Goal: Find specific page/section: Find specific page/section

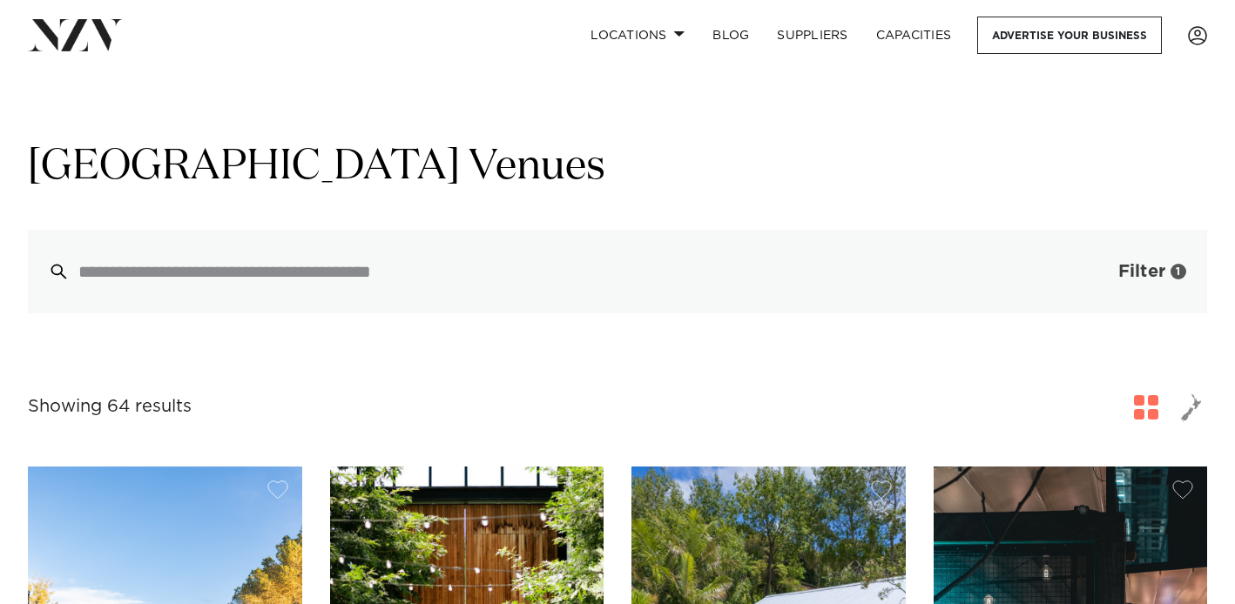
click at [1128, 267] on span "Filter" at bounding box center [1141, 271] width 47 height 17
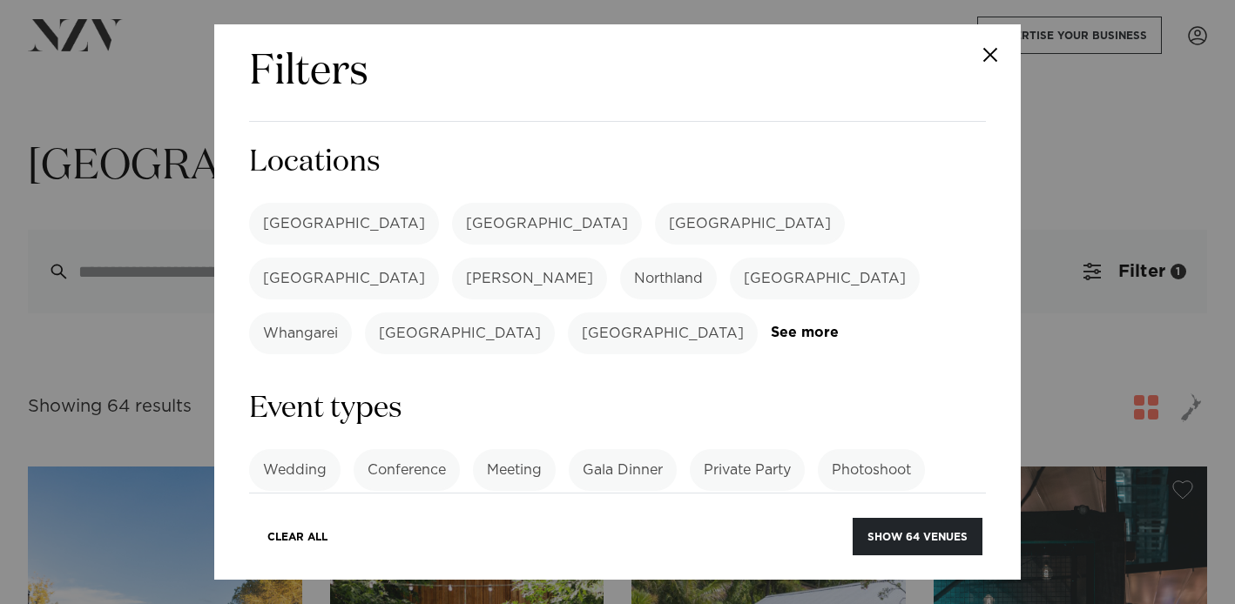
click at [284, 218] on label "[GEOGRAPHIC_DATA]" at bounding box center [344, 224] width 190 height 42
click at [717, 258] on label "Northland" at bounding box center [668, 279] width 97 height 42
click at [555, 313] on label "[GEOGRAPHIC_DATA]" at bounding box center [460, 334] width 190 height 42
click at [780, 326] on link "See more" at bounding box center [839, 333] width 136 height 15
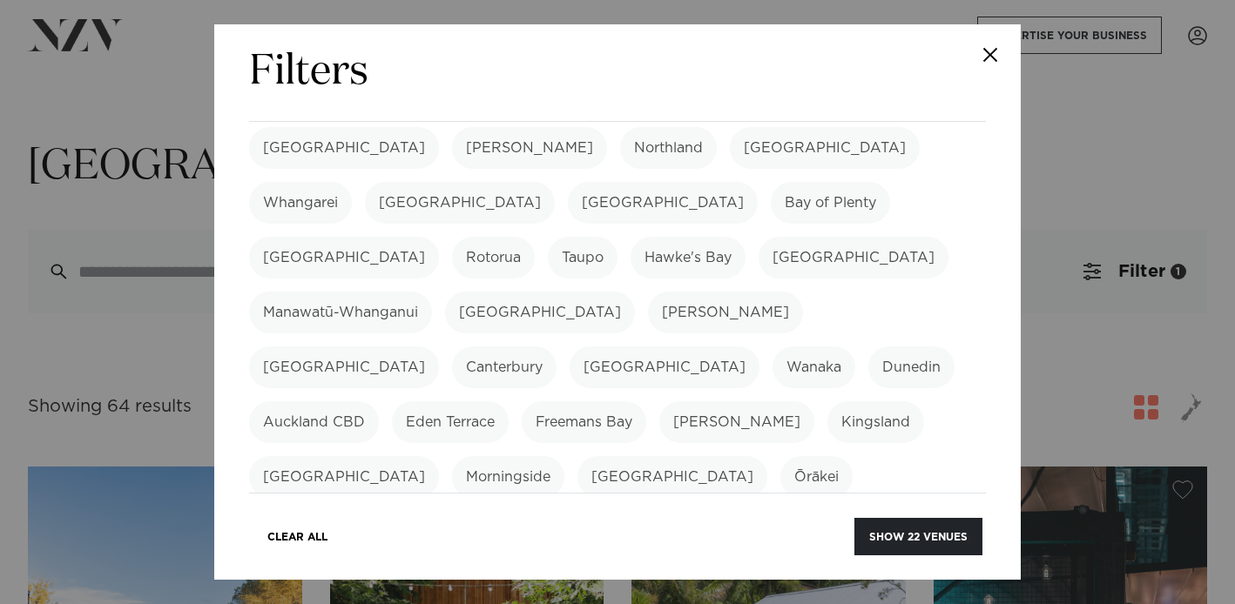
scroll to position [132, 0]
click at [907, 530] on button "Show 22 venues" at bounding box center [918, 536] width 128 height 37
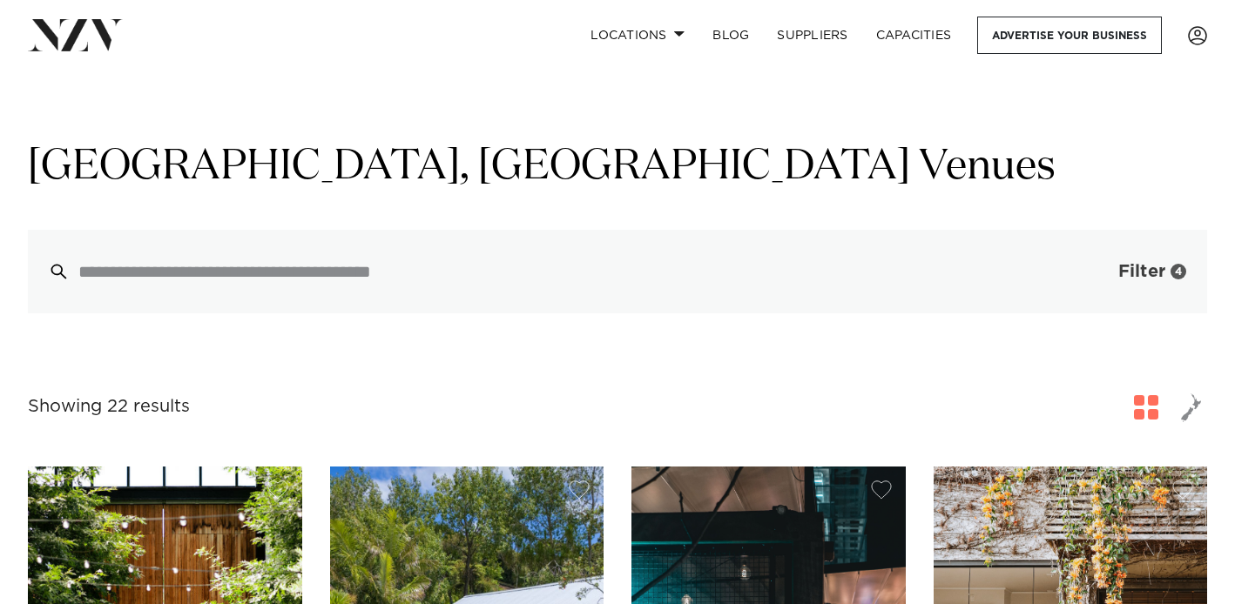
click at [1128, 277] on span "Filter" at bounding box center [1141, 271] width 47 height 17
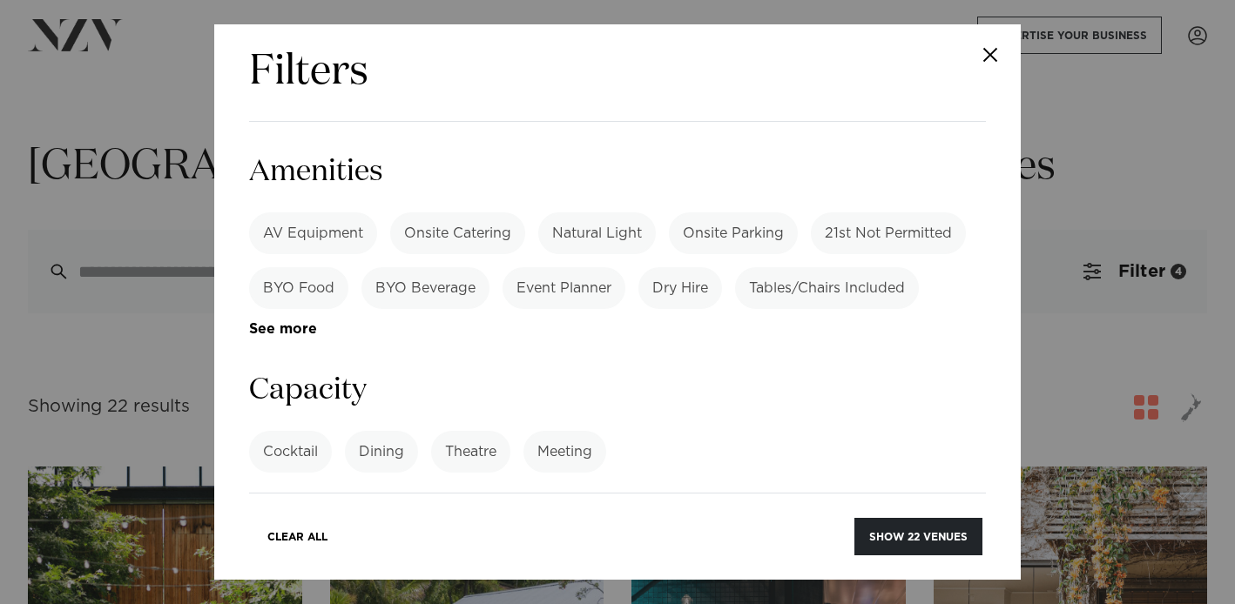
scroll to position [1644, 0]
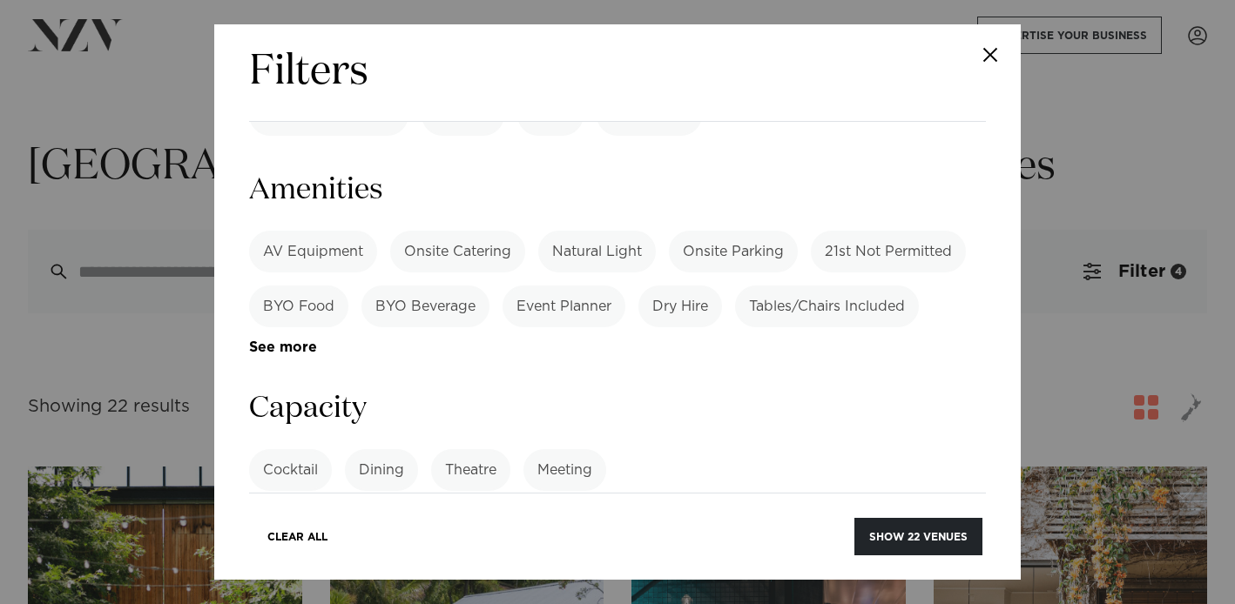
click at [485, 512] on input "number" at bounding box center [617, 535] width 737 height 47
type input "***"
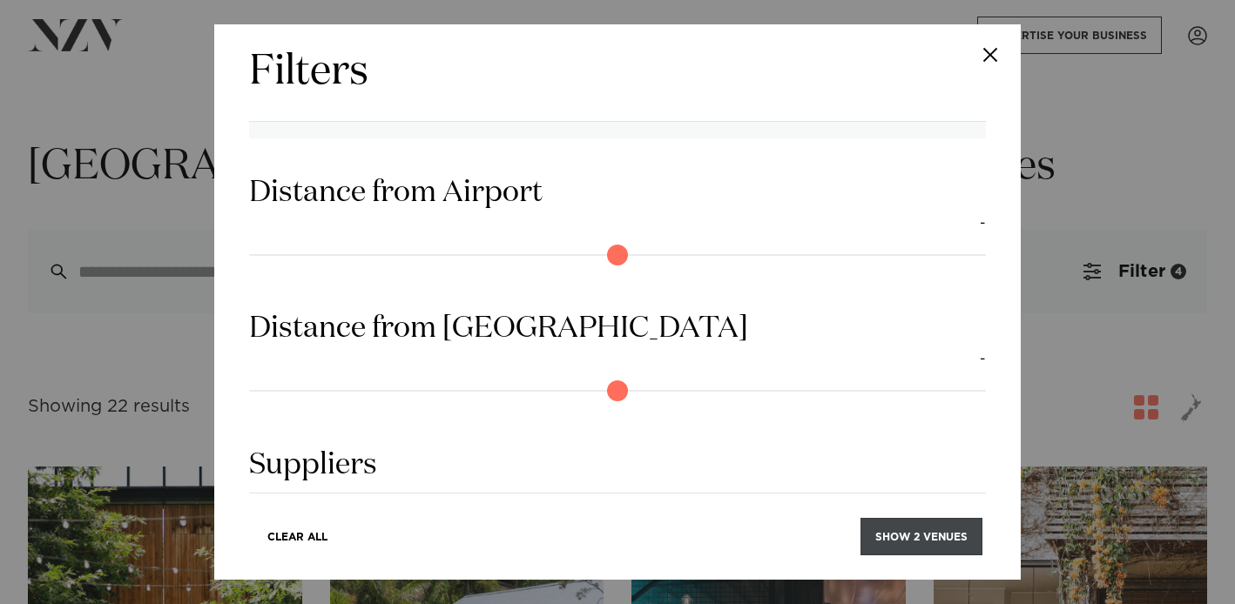
scroll to position [2064, 0]
click at [940, 544] on button "Show 2 venues" at bounding box center [921, 536] width 122 height 37
